Goal: Task Accomplishment & Management: Manage account settings

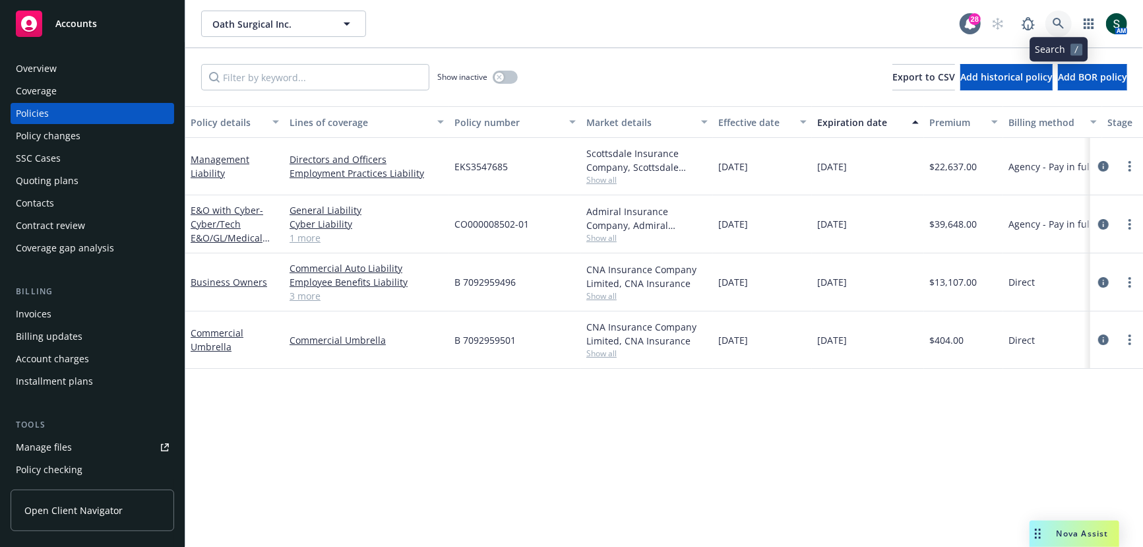
click at [1060, 25] on icon at bounding box center [1059, 24] width 12 height 12
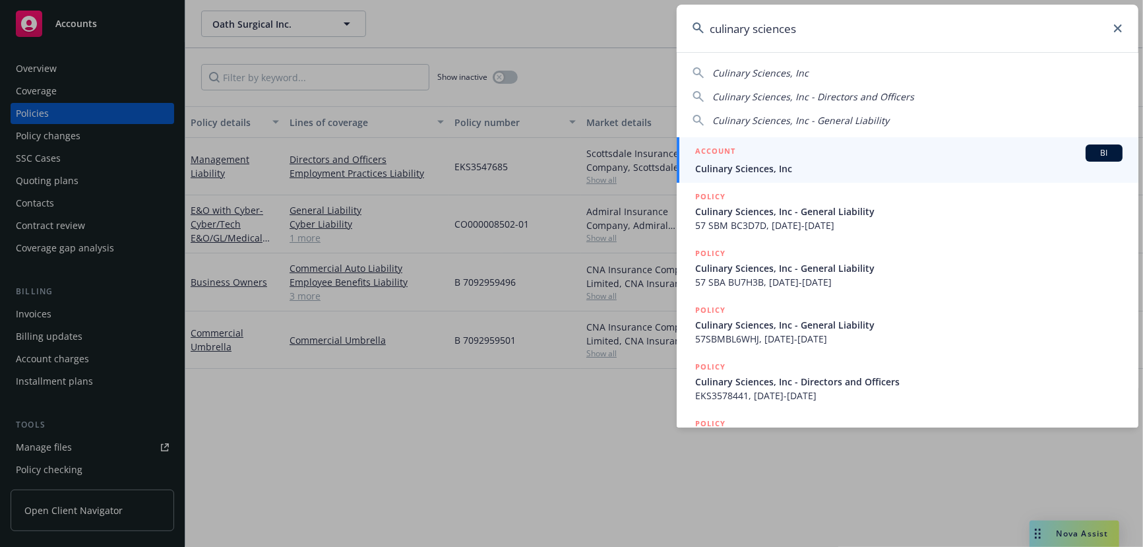
type input "culinary sciences"
click at [740, 162] on span "Culinary Sciences, Inc" at bounding box center [909, 169] width 428 height 14
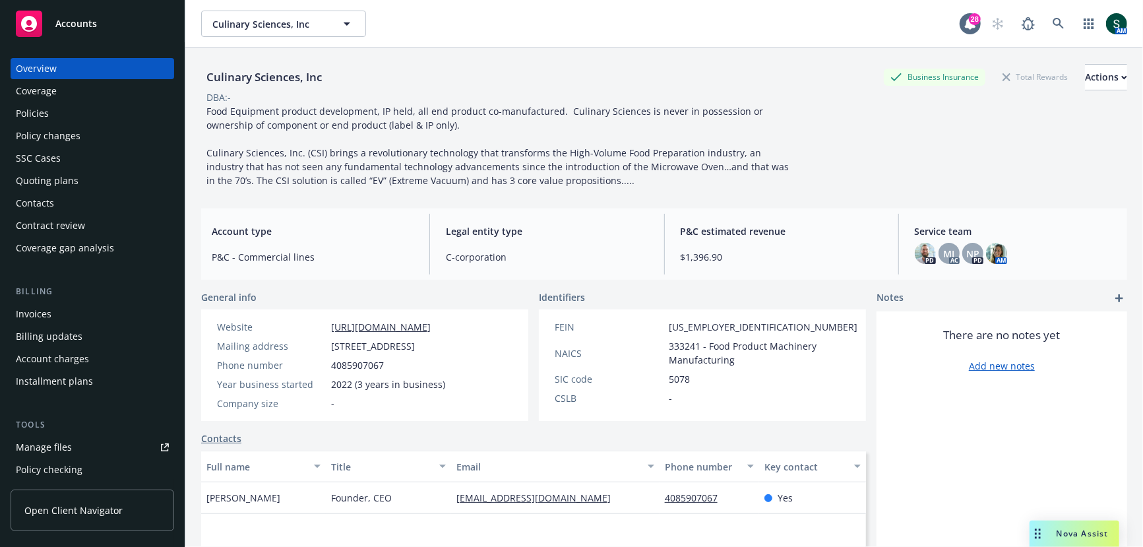
click at [52, 109] on div "Policies" at bounding box center [92, 113] width 153 height 21
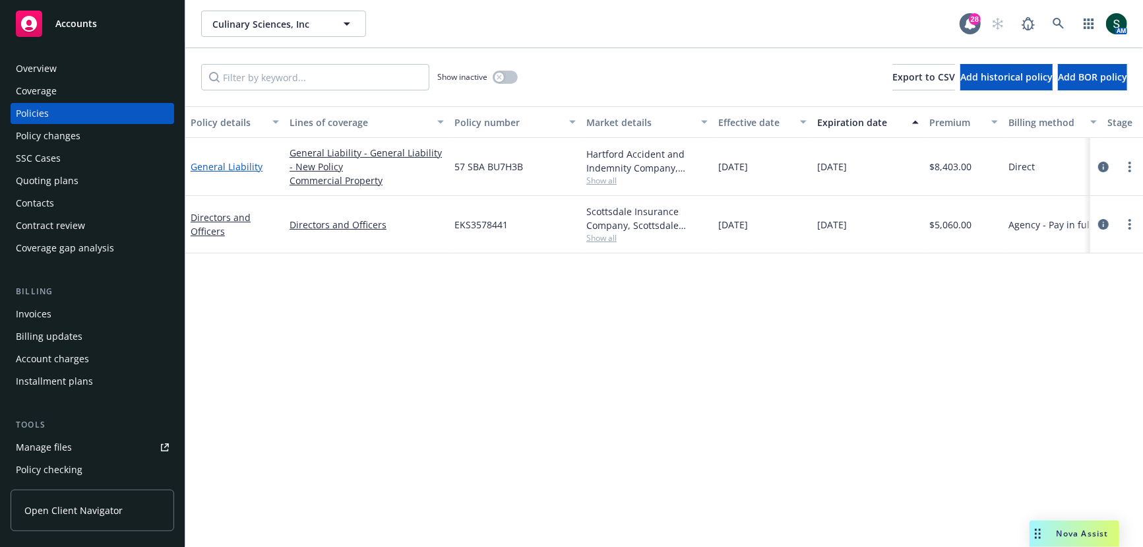
click at [224, 166] on link "General Liability" at bounding box center [227, 166] width 72 height 13
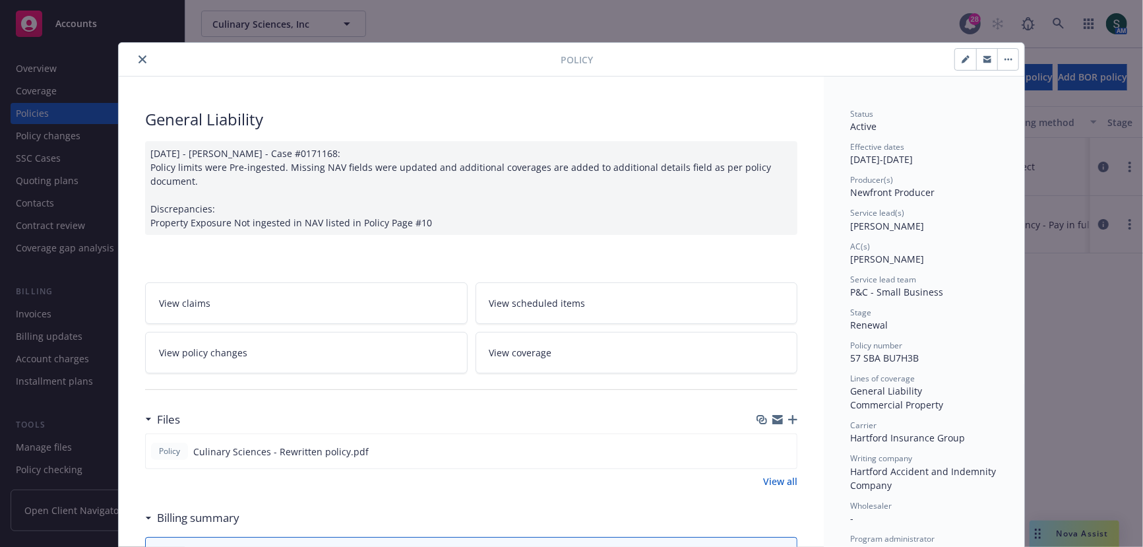
scroll to position [116, 0]
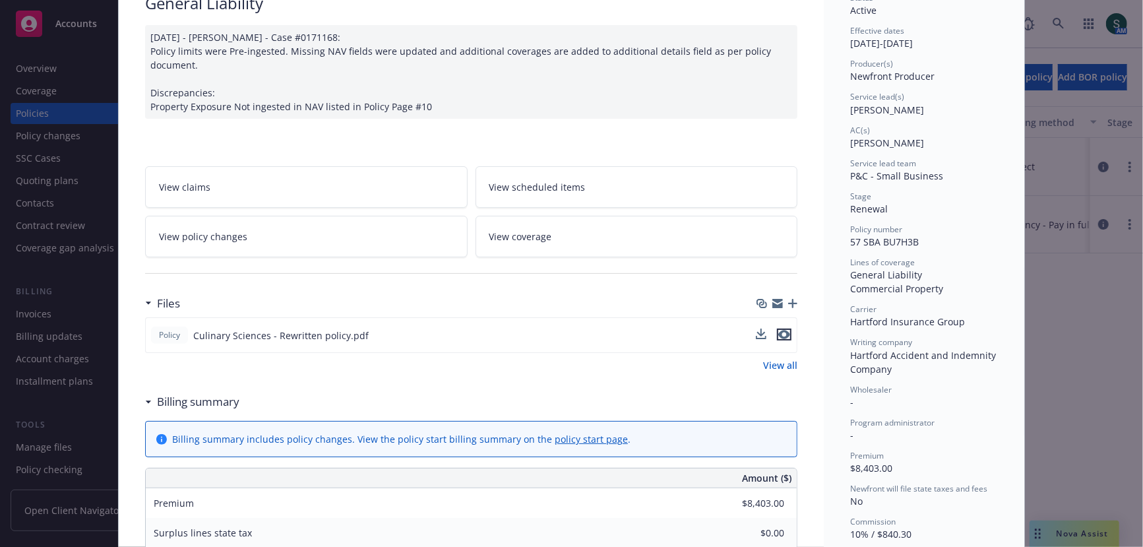
click at [783, 330] on icon "preview file" at bounding box center [785, 334] width 12 height 9
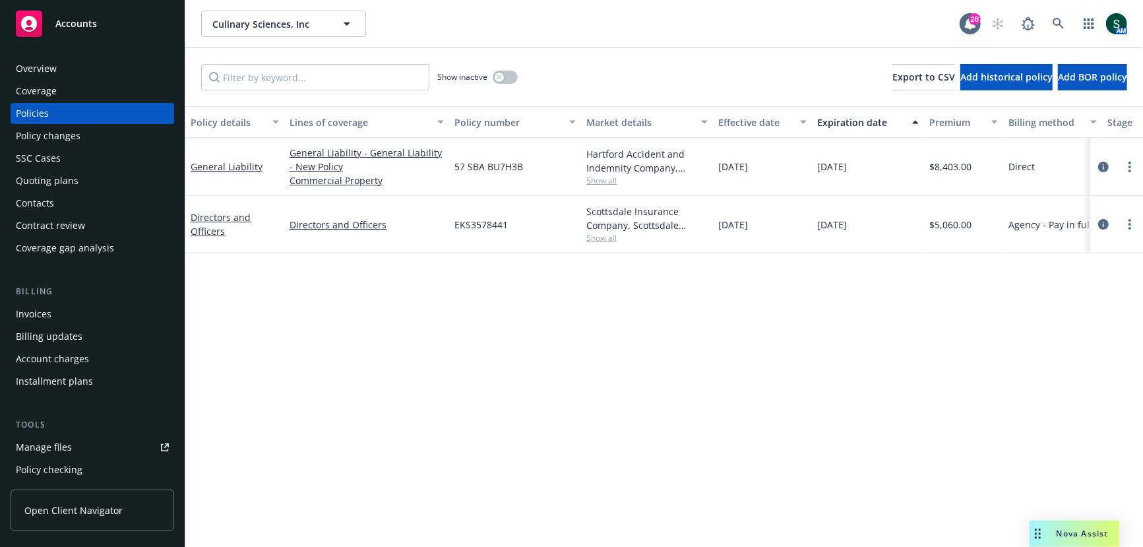
click at [1060, 536] on span "Nova Assist" at bounding box center [1083, 533] width 52 height 11
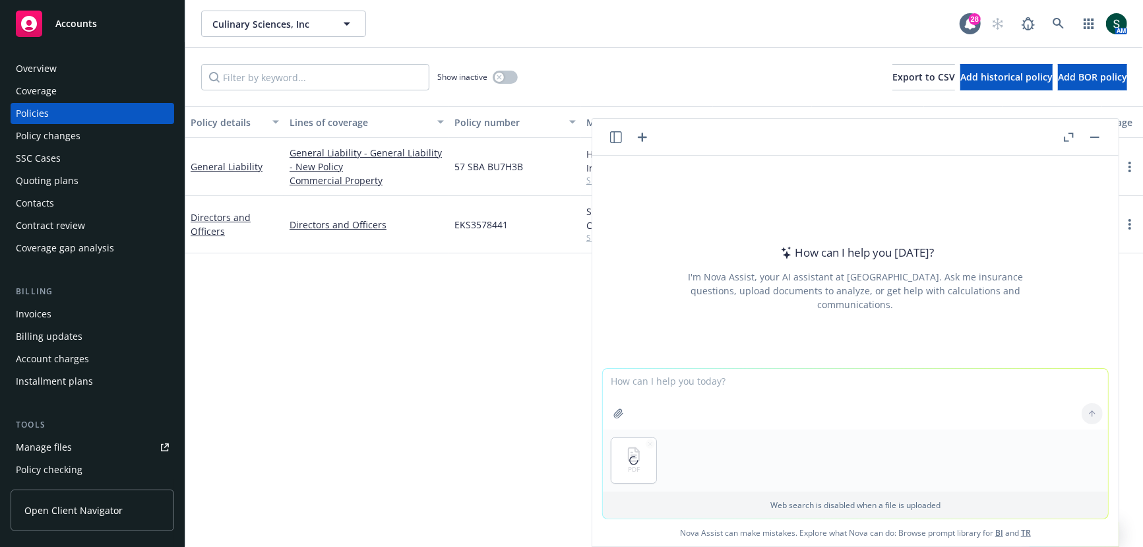
click at [661, 378] on textarea at bounding box center [855, 399] width 505 height 61
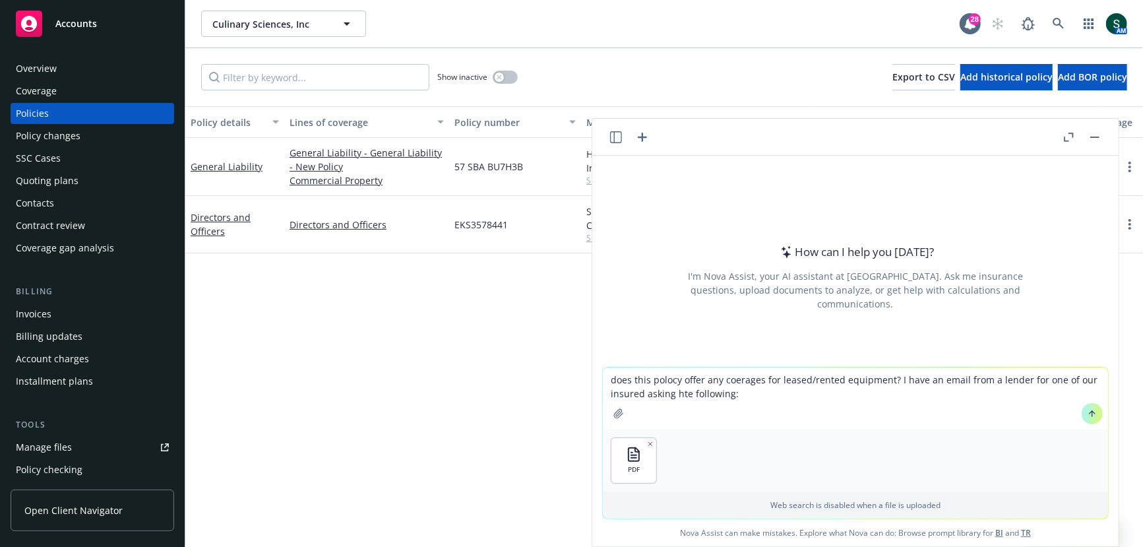
paste textarea "am contacting you on behalf of Empire Southwest Empire Southwest with a request…"
type textarea "does this polocy offer any coerages for leased/rented equipment? I have an emai…"
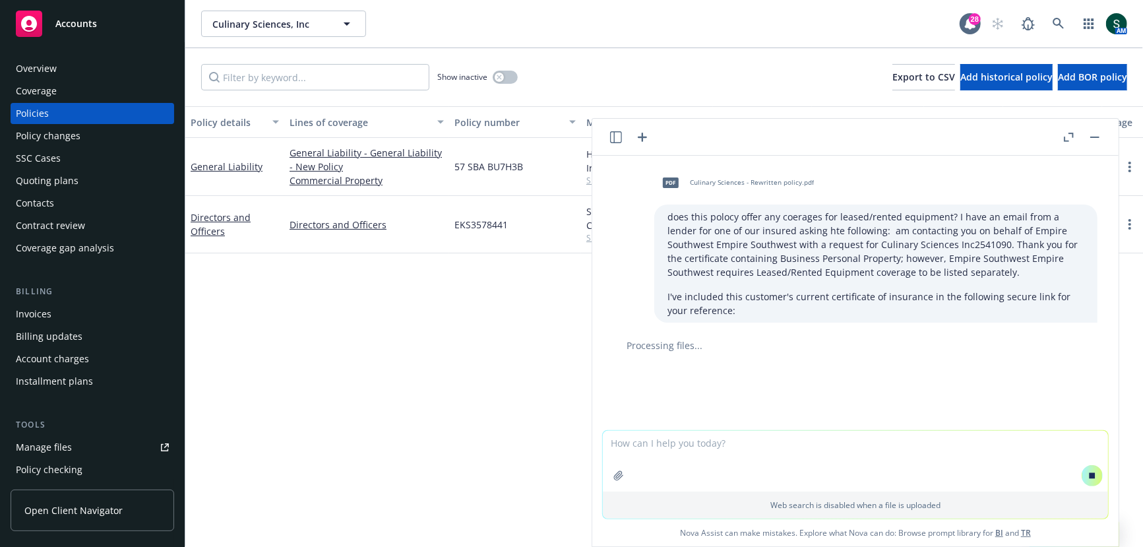
click at [744, 493] on div "Web search is disabled when a file is uploaded" at bounding box center [855, 505] width 505 height 27
click at [754, 439] on textarea at bounding box center [855, 461] width 505 height 61
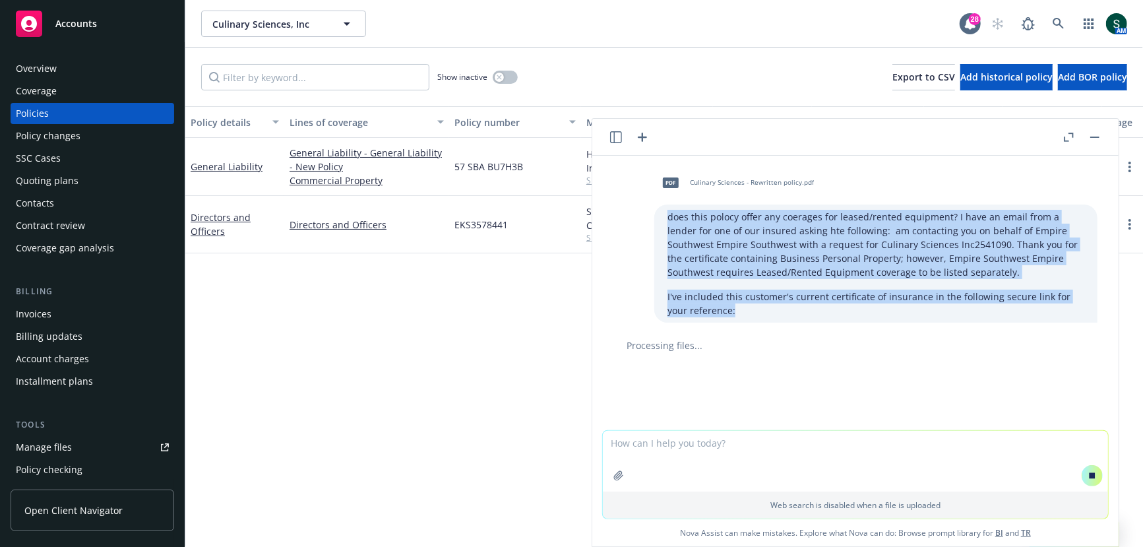
drag, startPoint x: 731, startPoint y: 313, endPoint x: 664, endPoint y: 214, distance: 119.1
click at [664, 214] on div "does this polocy offer any coerages for leased/rented equipment? I have an emai…" at bounding box center [876, 264] width 443 height 118
copy div "does this polocy offer any coerages for leased/rented equipment? I have an emai…"
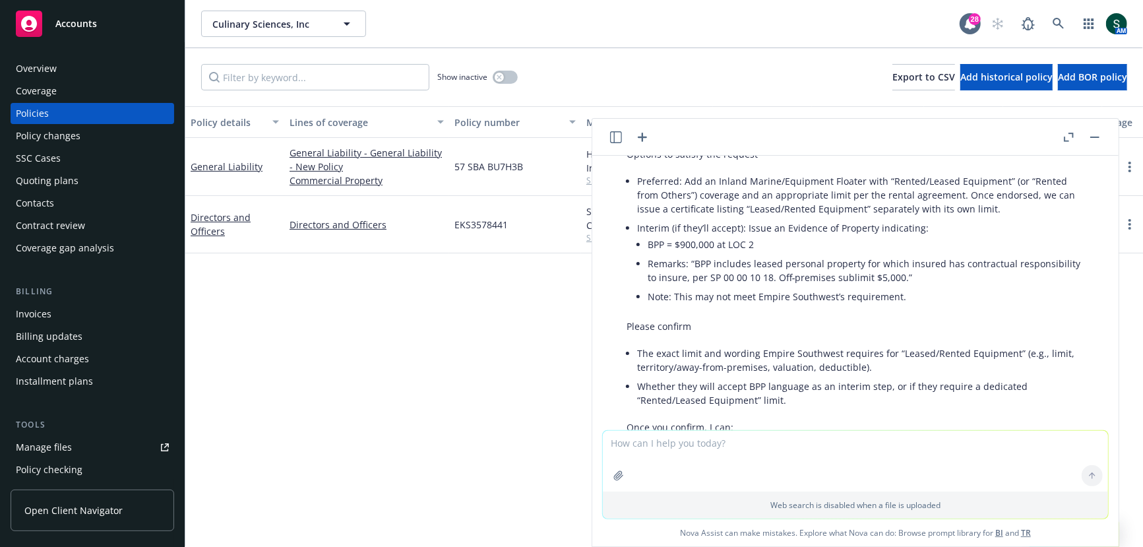
scroll to position [673, 0]
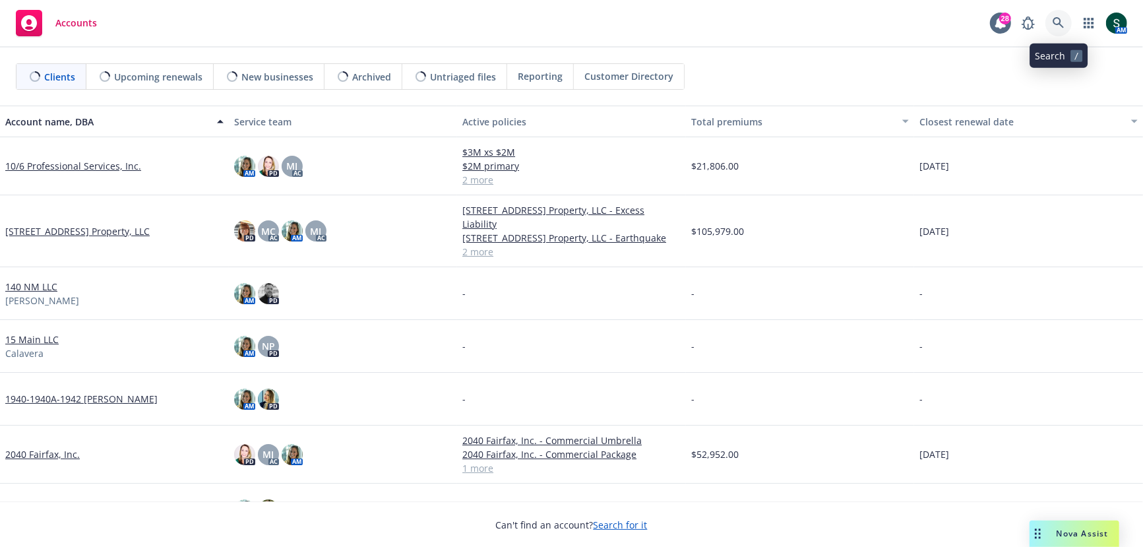
click at [1053, 21] on icon at bounding box center [1059, 23] width 12 height 12
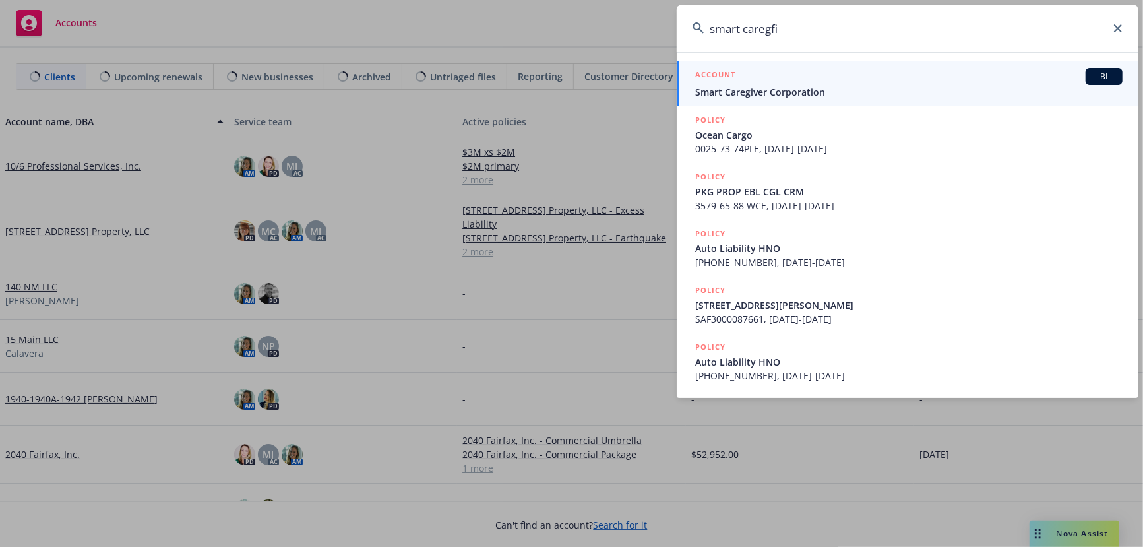
type input "smart caregfi"
click at [854, 85] on span "Smart Caregiver Corporation" at bounding box center [909, 92] width 428 height 14
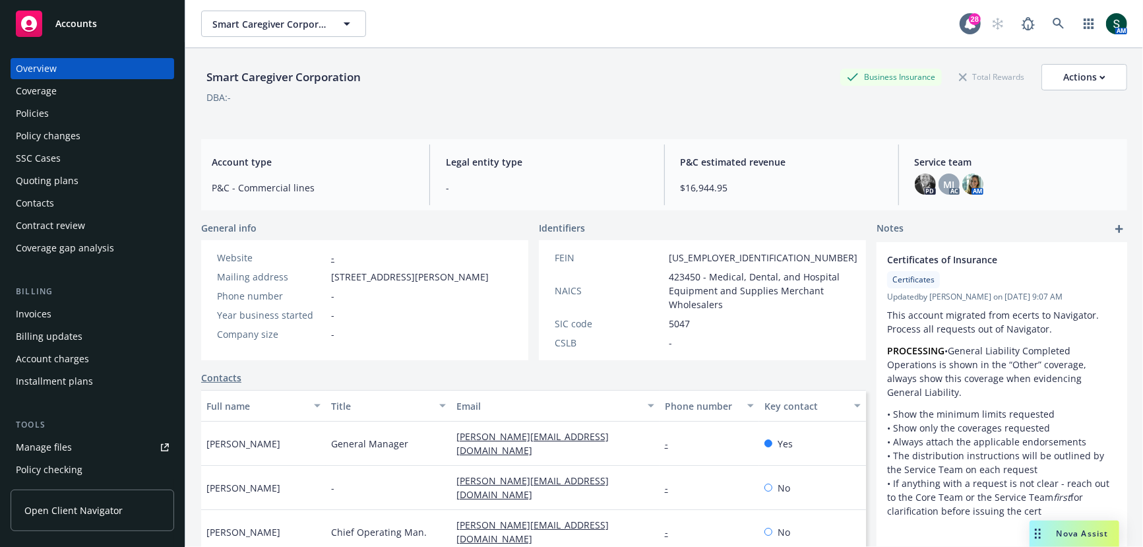
click at [73, 101] on div "Coverage" at bounding box center [92, 90] width 153 height 21
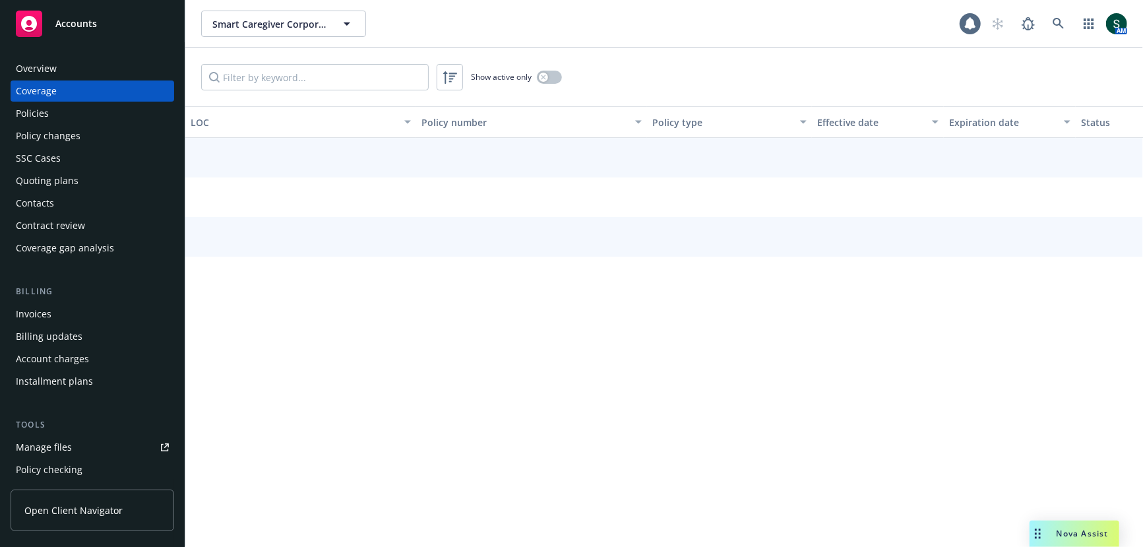
click at [57, 115] on div "Policies" at bounding box center [92, 113] width 153 height 21
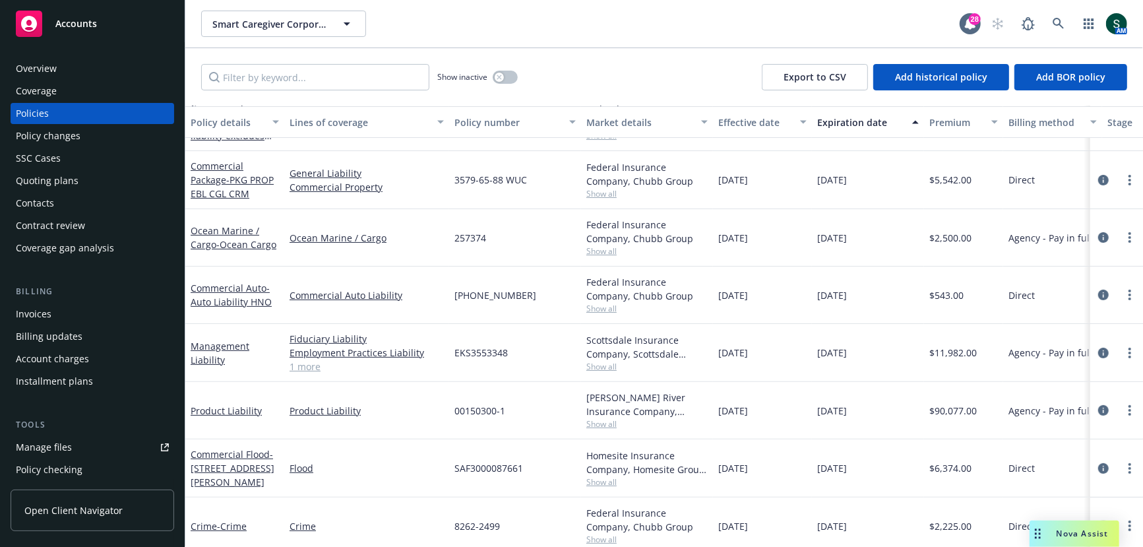
scroll to position [156, 0]
click at [1124, 174] on link "more" at bounding box center [1130, 180] width 16 height 16
click at [1081, 229] on link "Renew with incumbent" at bounding box center [1060, 232] width 155 height 26
select select "12"
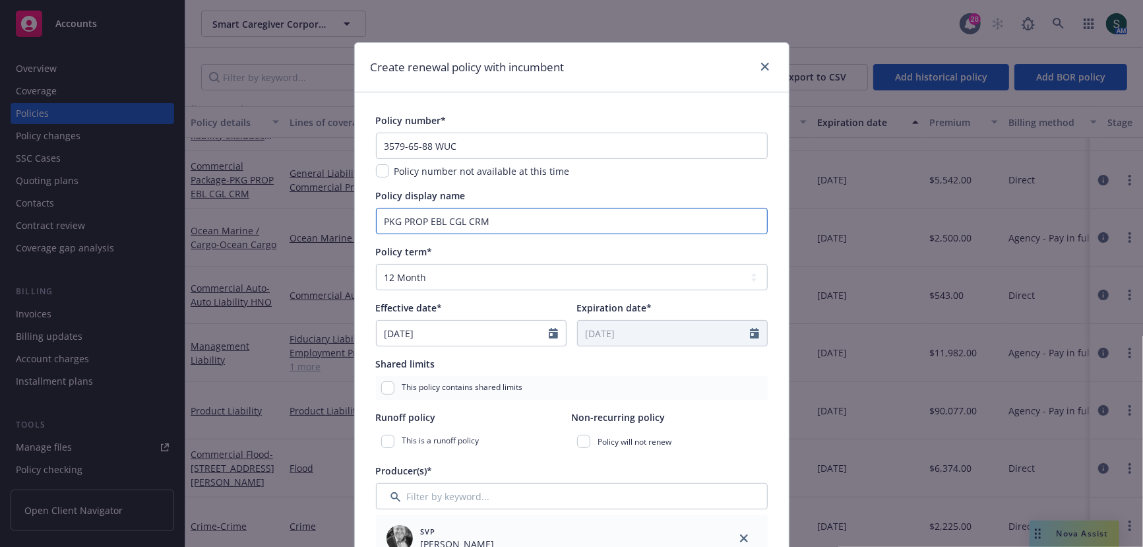
click at [515, 225] on input "PKG PROP EBL CGL CRM" at bounding box center [572, 221] width 392 height 26
click at [507, 139] on input "3579-65-88 WUC" at bounding box center [572, 146] width 392 height 26
paste input "Make, model, and serial number (if available)."
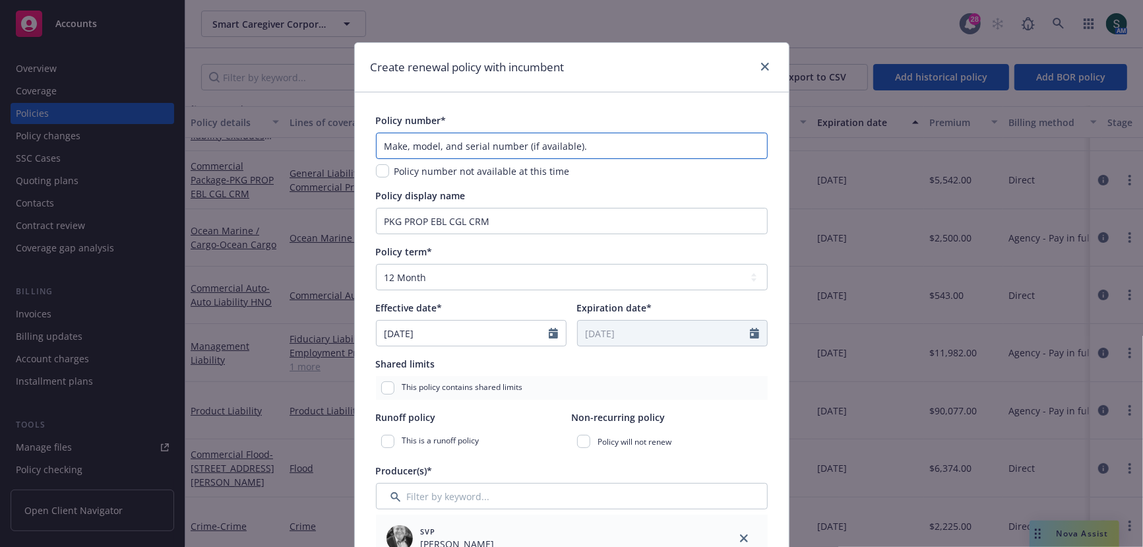
click at [514, 146] on input "Make, model, and serial number (if available)." at bounding box center [572, 146] width 392 height 26
paste input "3579-65-88 WUC"
click at [514, 146] on input "Make, model, and serial numb3579-65-88 WUCer (if available)." at bounding box center [572, 146] width 392 height 26
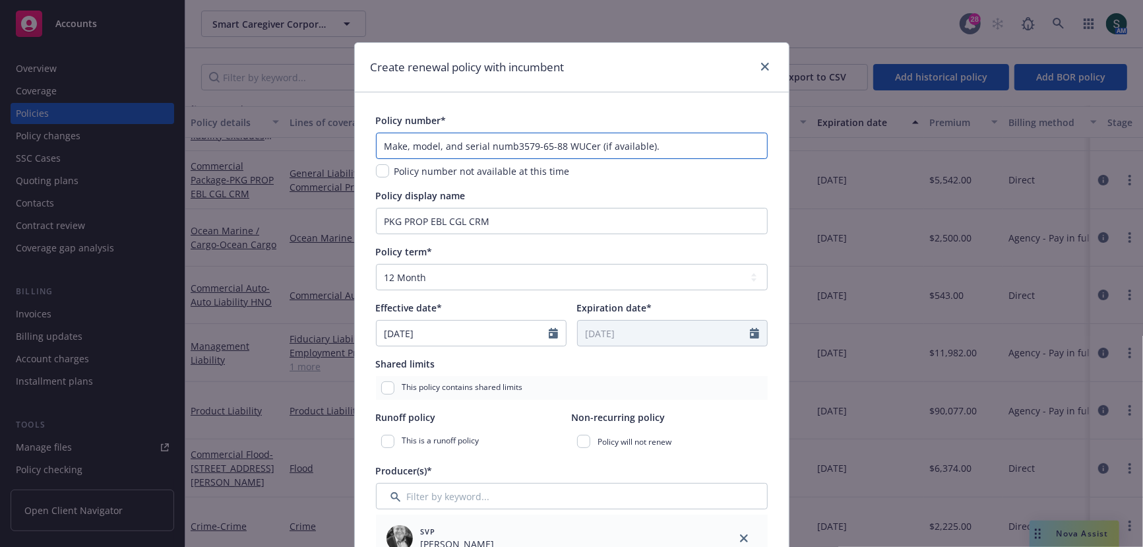
paste input "3579-65-88 WUC"
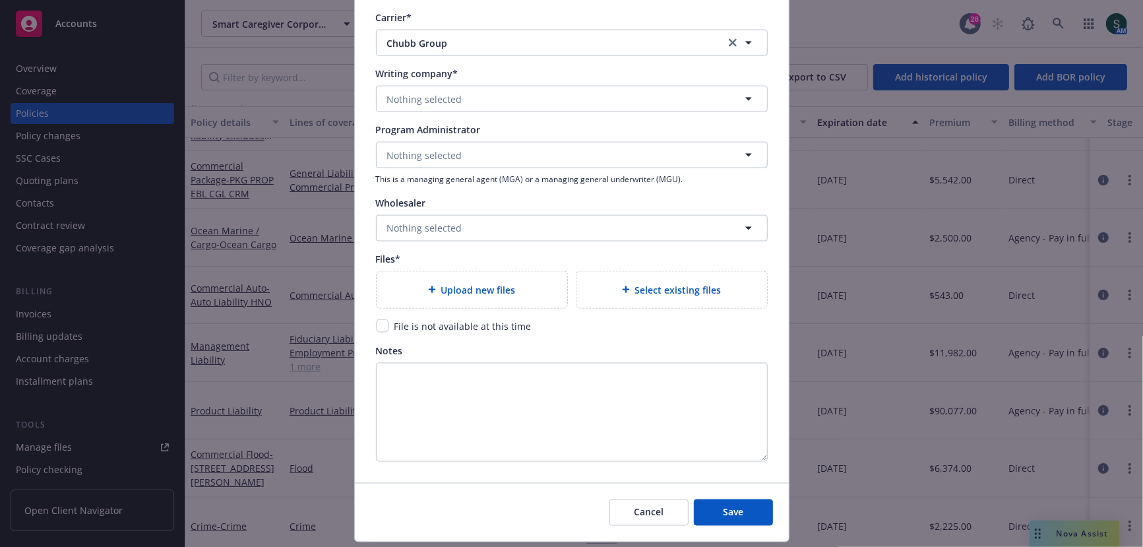
scroll to position [1317, 0]
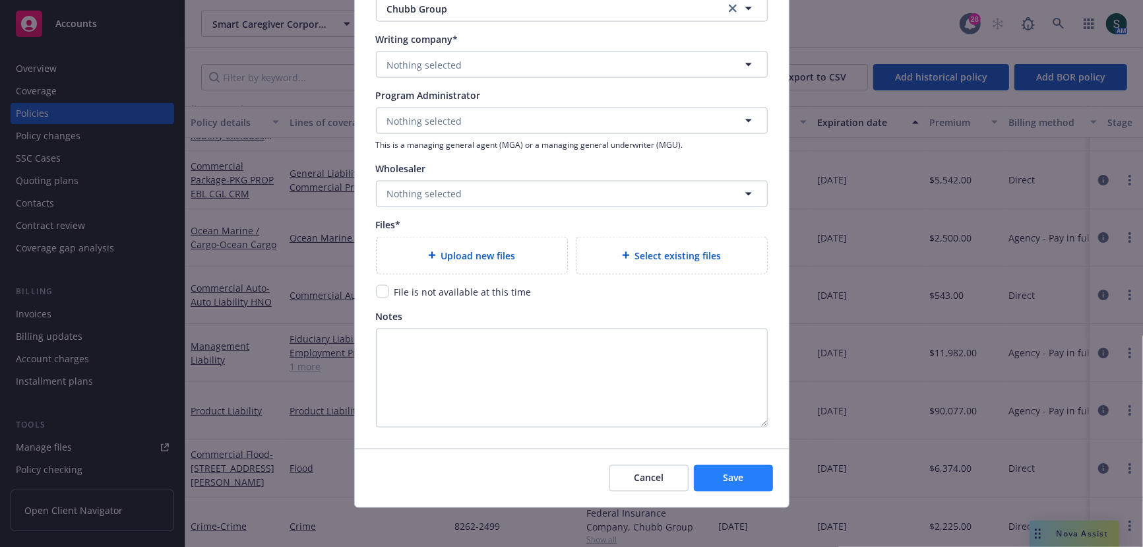
type input "3579-65-88 WUC"
click at [730, 472] on span "Save" at bounding box center [733, 478] width 20 height 13
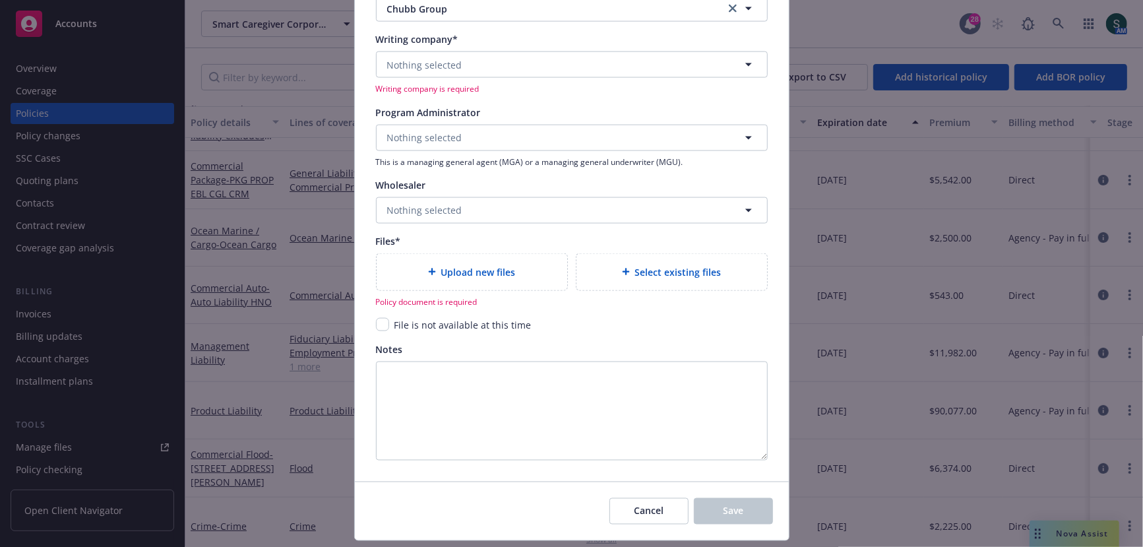
click at [485, 273] on span "Upload new files" at bounding box center [478, 272] width 75 height 14
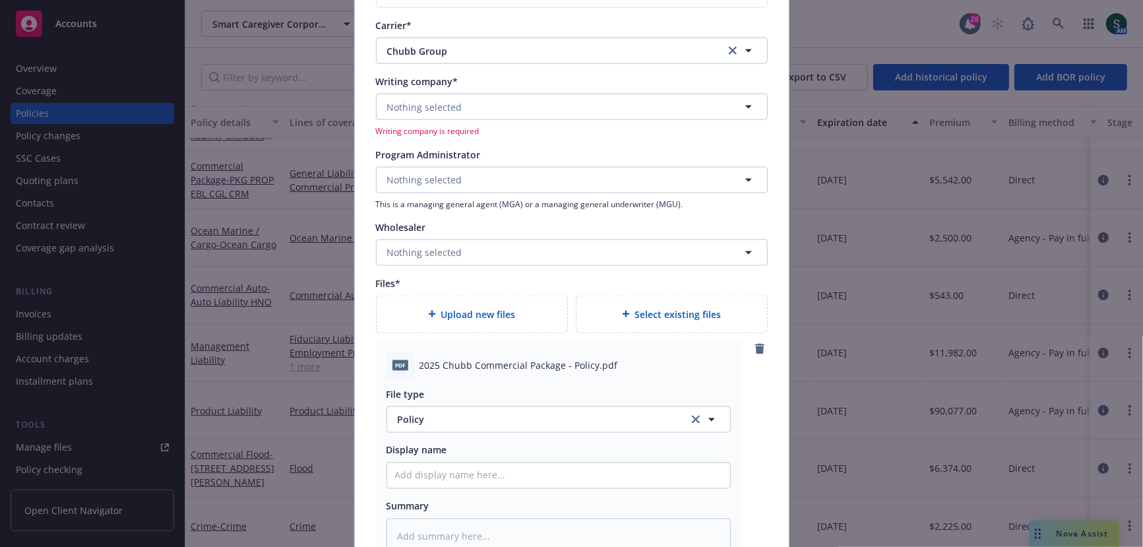
scroll to position [1269, 0]
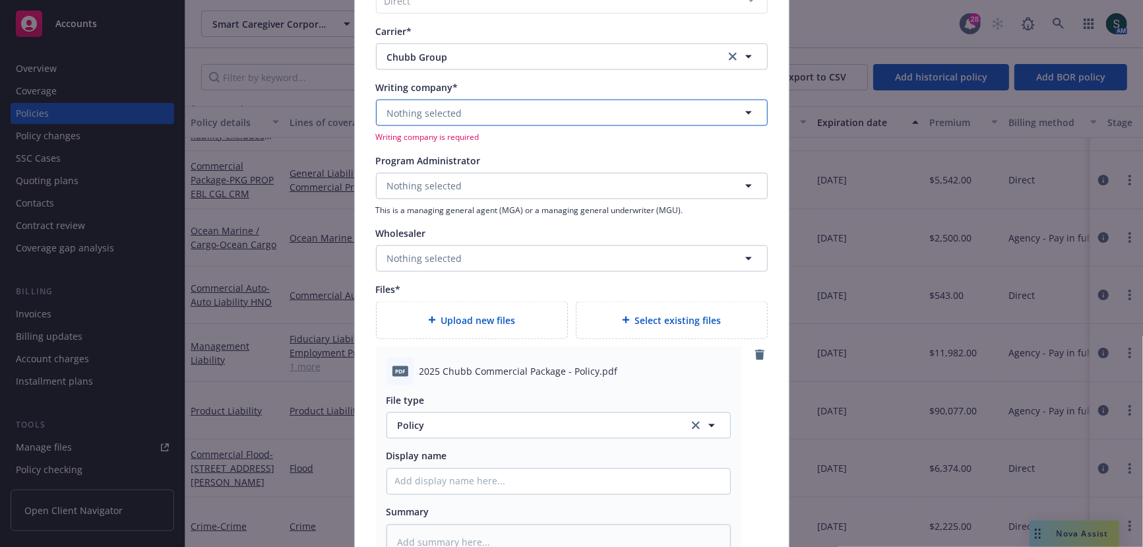
click at [443, 108] on span "Nothing selected" at bounding box center [424, 113] width 75 height 14
type input "chubb"
click at [500, 106] on button "Nothing selected" at bounding box center [572, 113] width 392 height 26
type input "[PERSON_NAME]"
click at [439, 146] on strong "Federal Insurance Company" at bounding box center [453, 150] width 125 height 13
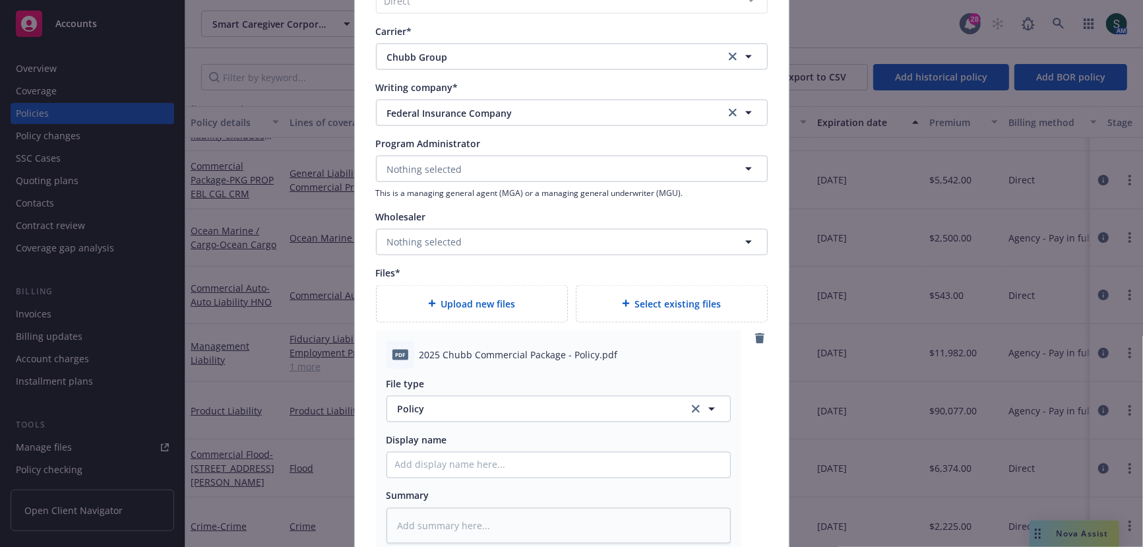
scroll to position [1549, 0]
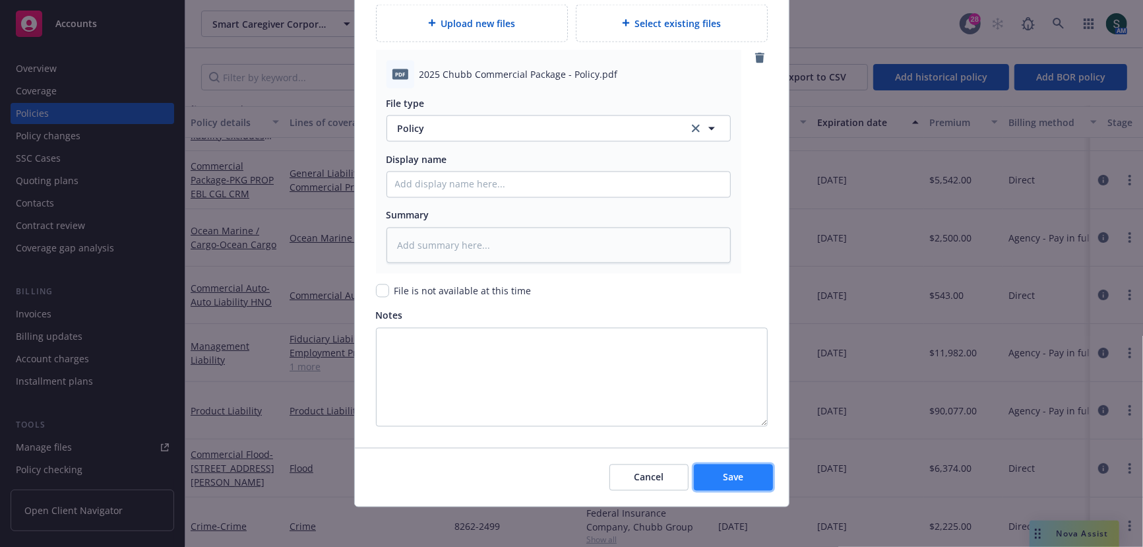
click at [737, 466] on button "Save" at bounding box center [733, 478] width 79 height 26
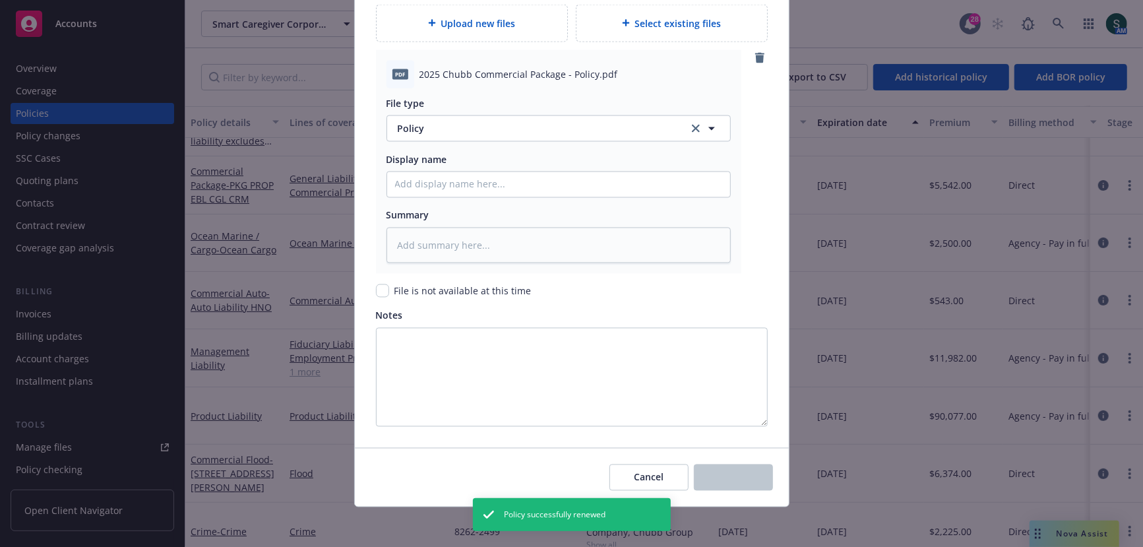
scroll to position [98, 0]
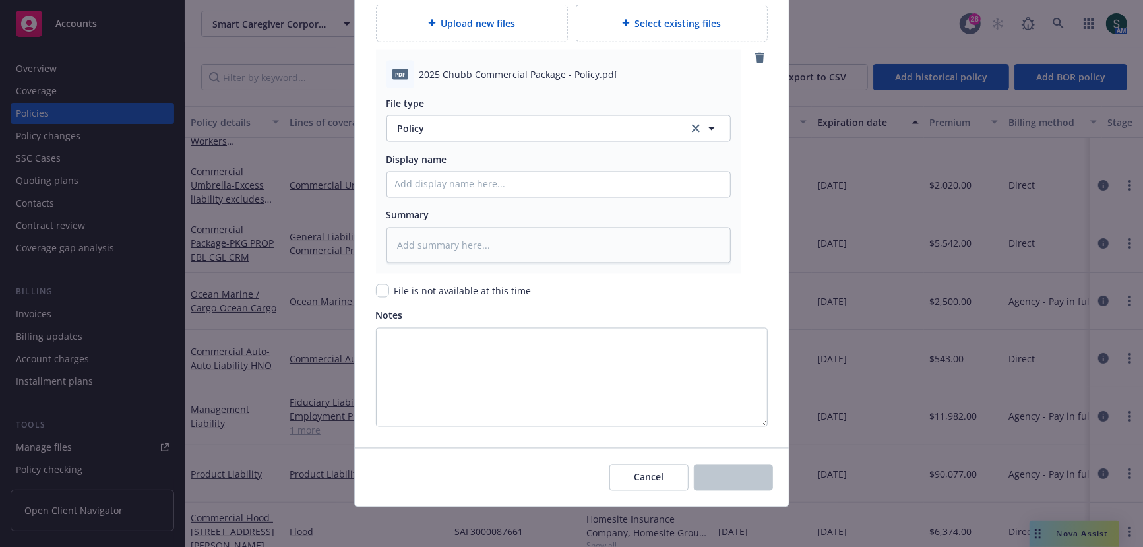
type textarea "x"
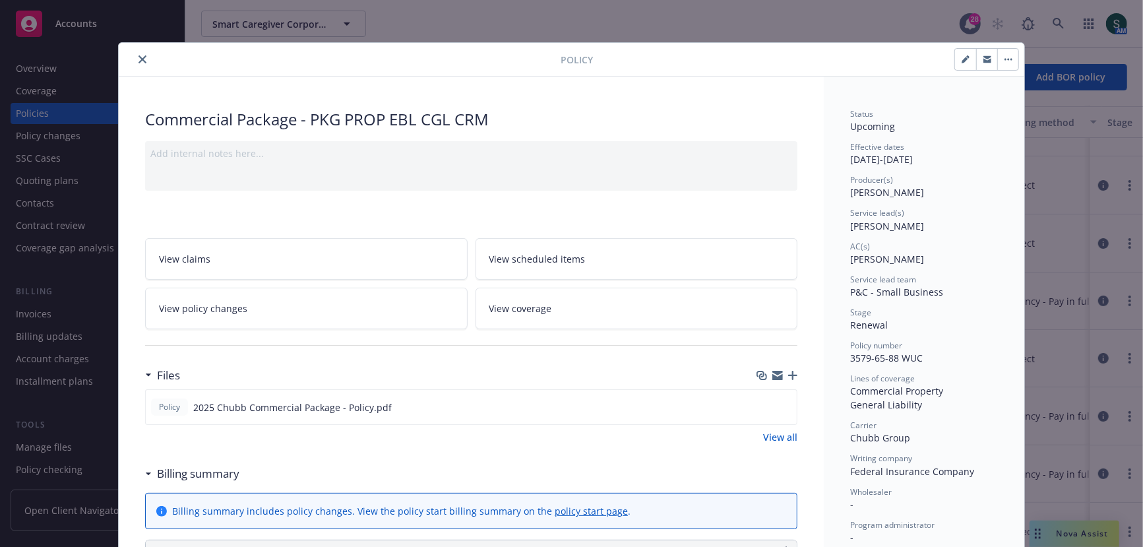
click at [141, 53] on button "close" at bounding box center [143, 59] width 16 height 16
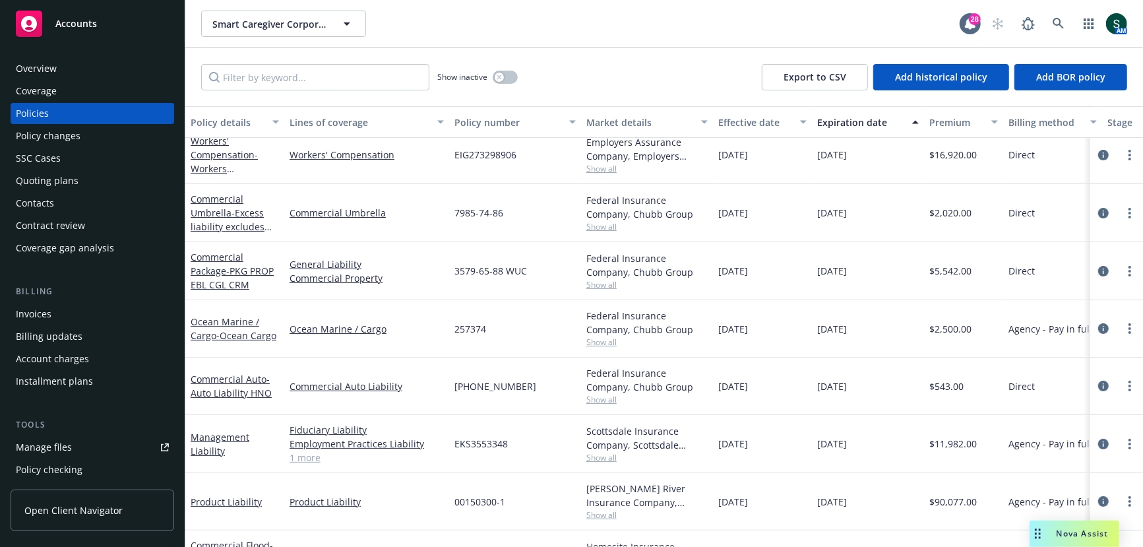
scroll to position [50, 0]
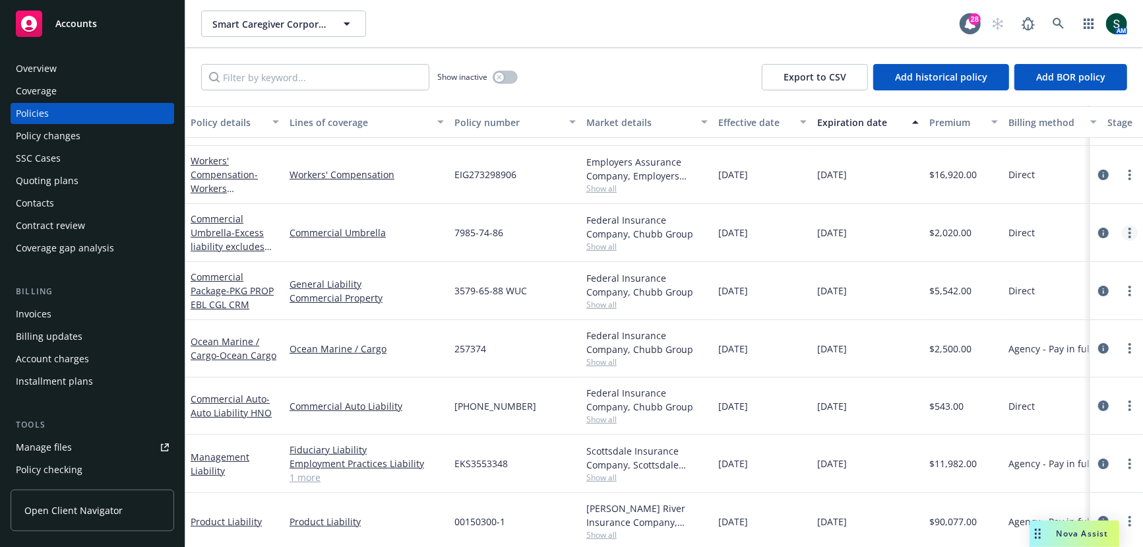
click at [1133, 229] on link "more" at bounding box center [1130, 233] width 16 height 16
click at [1059, 292] on link "Renew with incumbent" at bounding box center [1060, 285] width 155 height 26
select select "12"
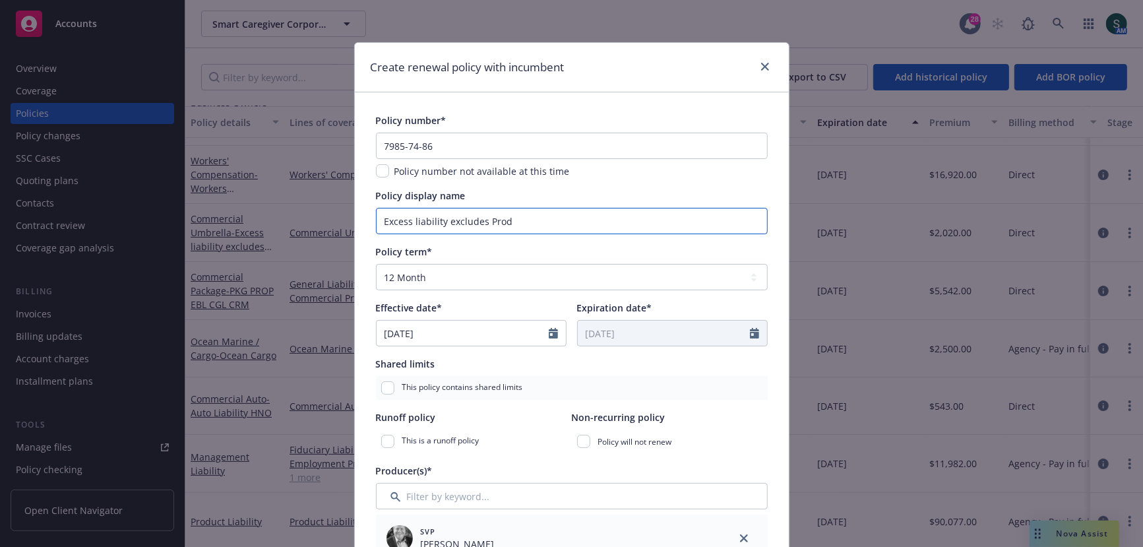
click at [513, 216] on input "Excess liability excludes Prod" at bounding box center [572, 221] width 392 height 26
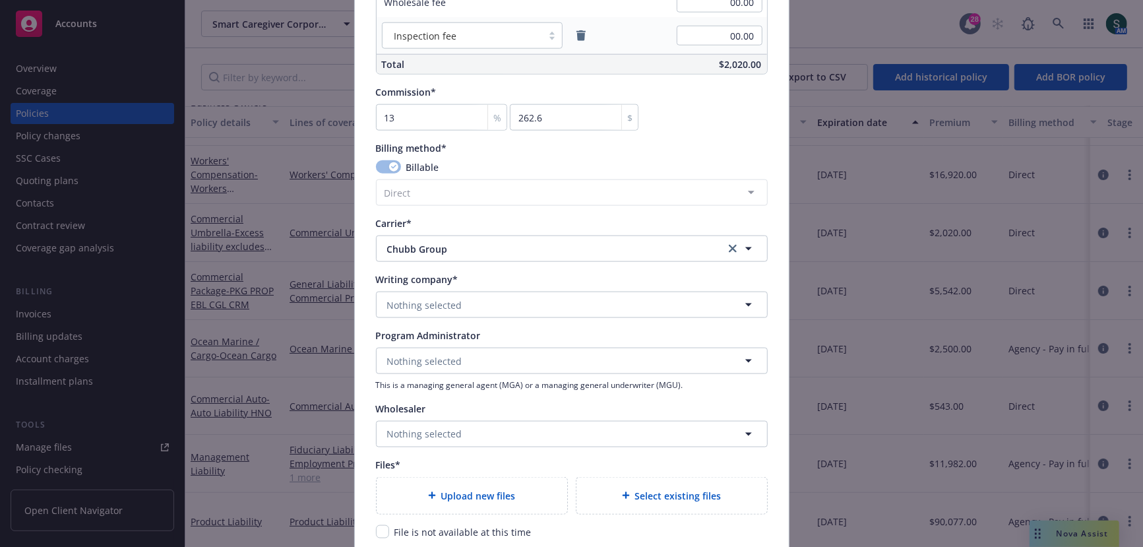
scroll to position [1135, 0]
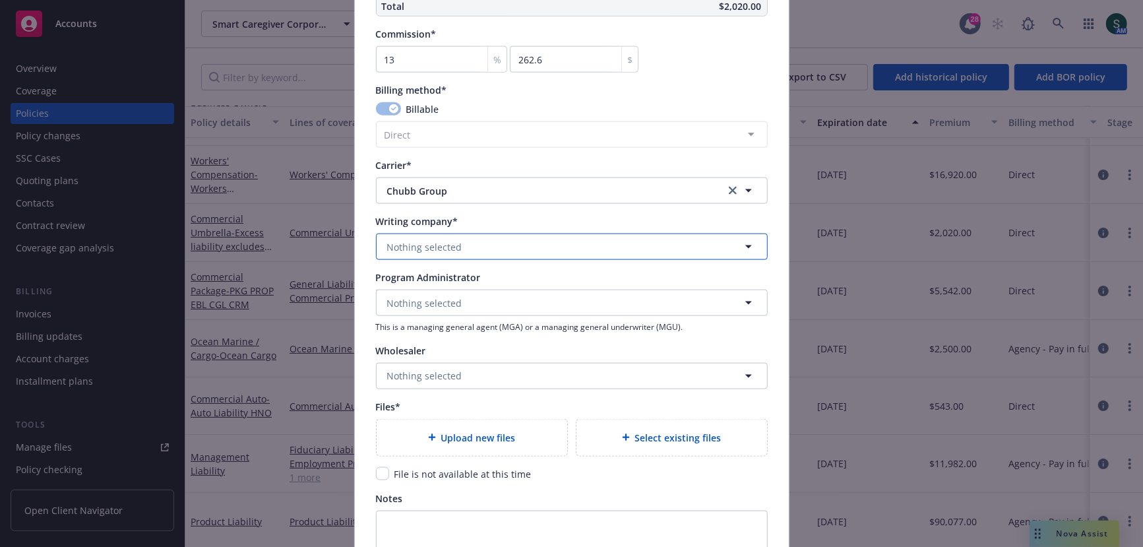
click at [468, 238] on button "Nothing selected" at bounding box center [572, 247] width 392 height 26
type input "[PERSON_NAME]"
click at [472, 292] on span "Domestic - 20281" at bounding box center [453, 298] width 125 height 14
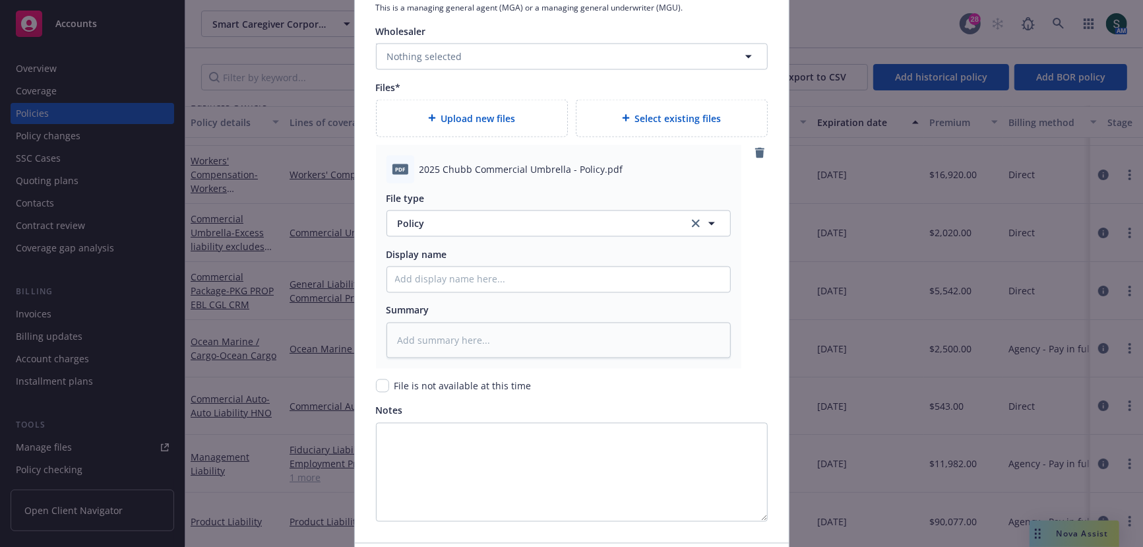
scroll to position [1549, 0]
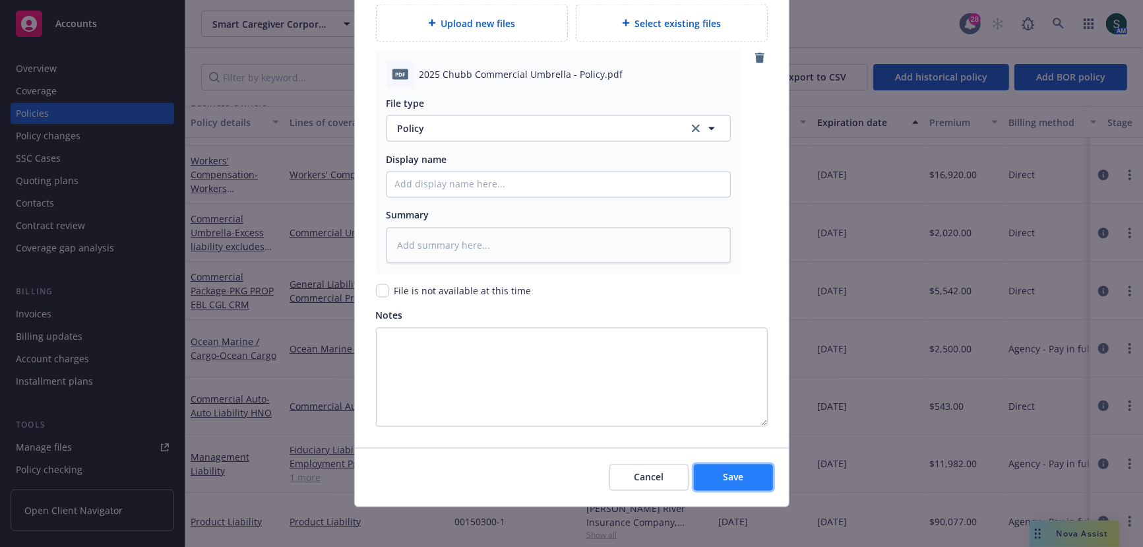
click at [745, 479] on button "Save" at bounding box center [733, 478] width 79 height 26
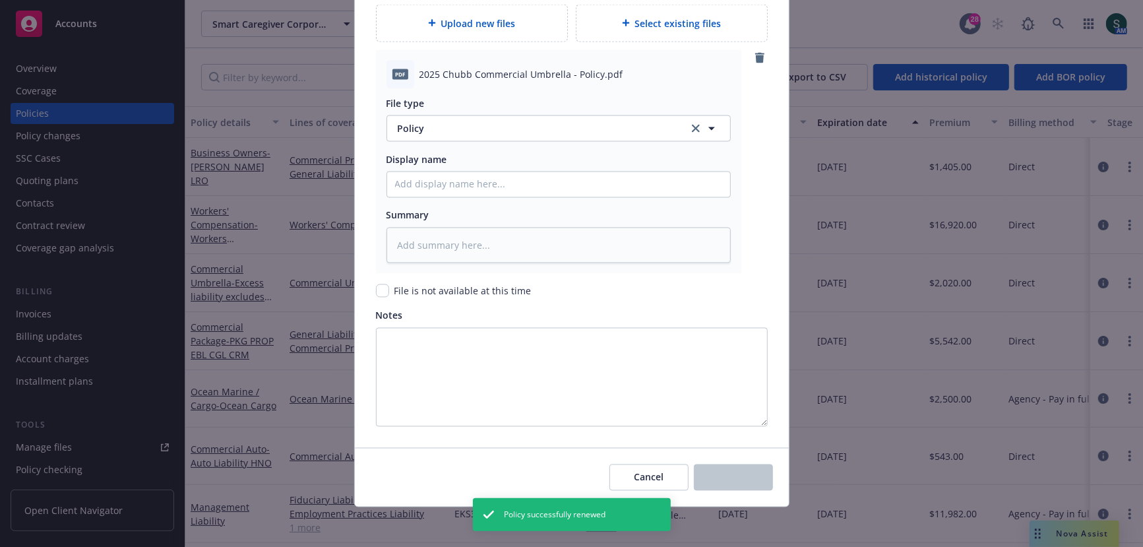
type textarea "x"
